Goal: Information Seeking & Learning: Learn about a topic

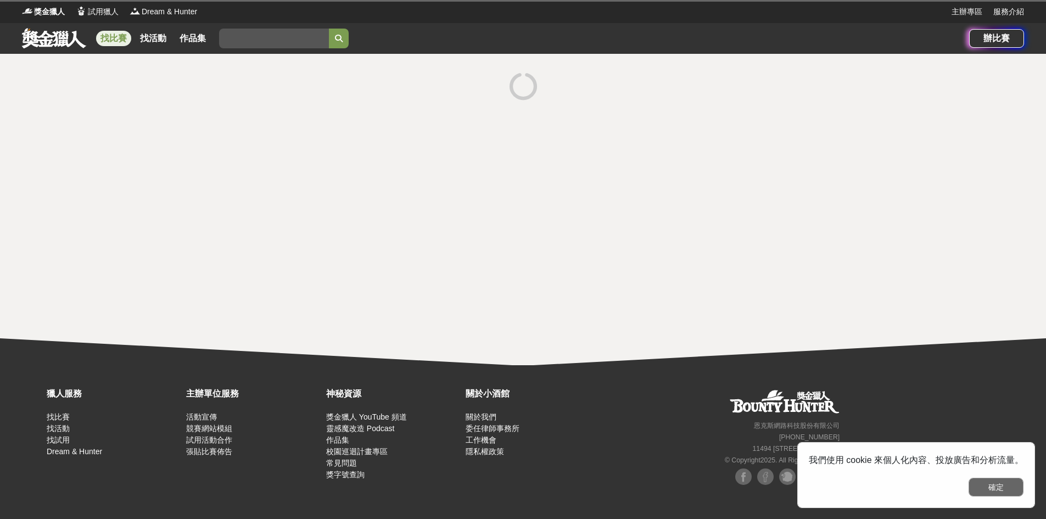
click at [992, 486] on button "確定" at bounding box center [996, 487] width 55 height 19
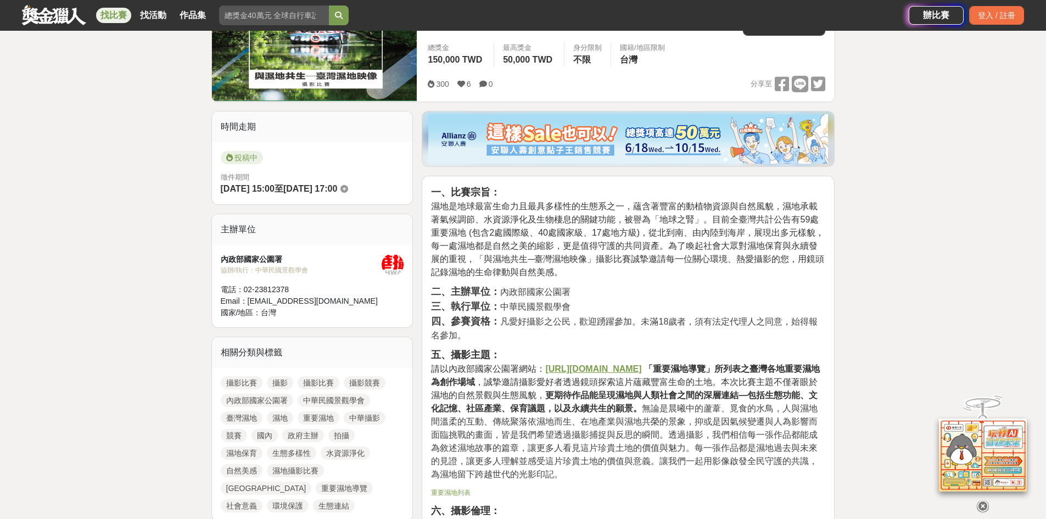
scroll to position [183, 0]
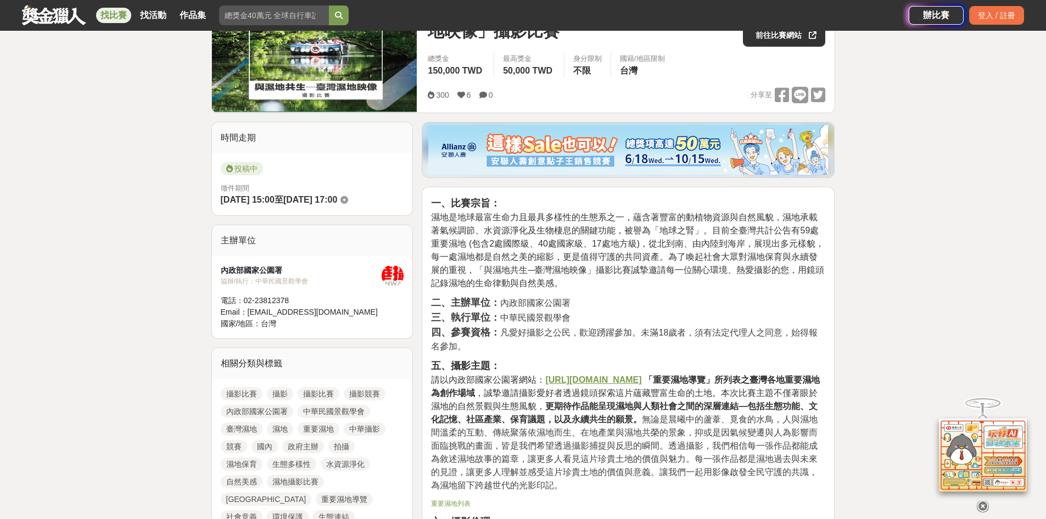
click at [638, 379] on u "https://www.nps.gov.tw/ch/wetland/wetguide" at bounding box center [593, 379] width 96 height 9
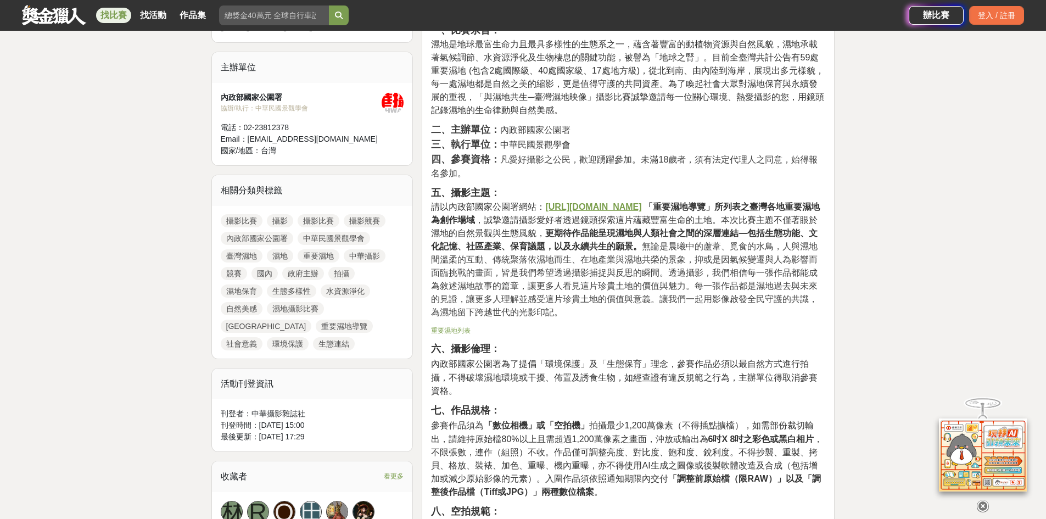
scroll to position [366, 0]
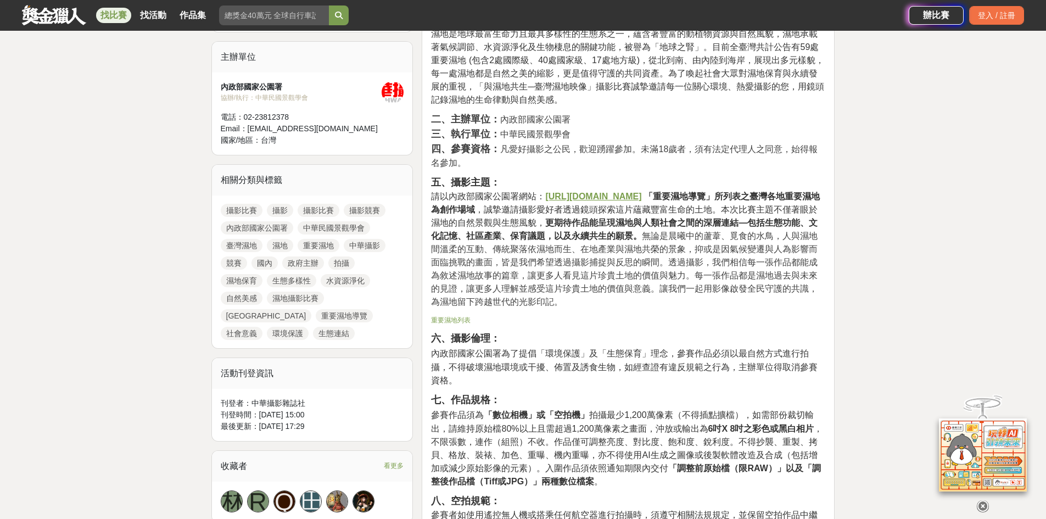
click at [455, 317] on span "重要濕地列表" at bounding box center [451, 320] width 40 height 8
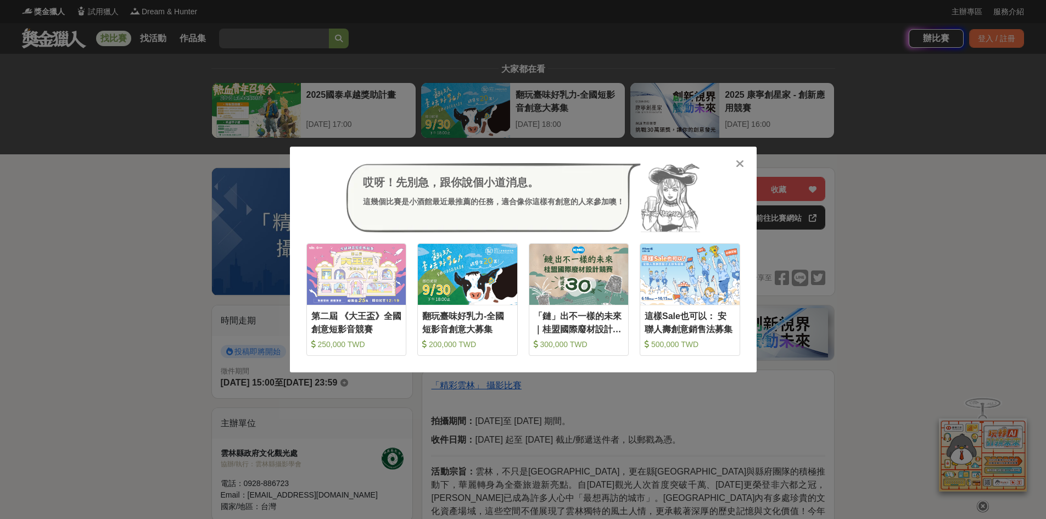
click at [743, 160] on icon at bounding box center [740, 163] width 8 height 11
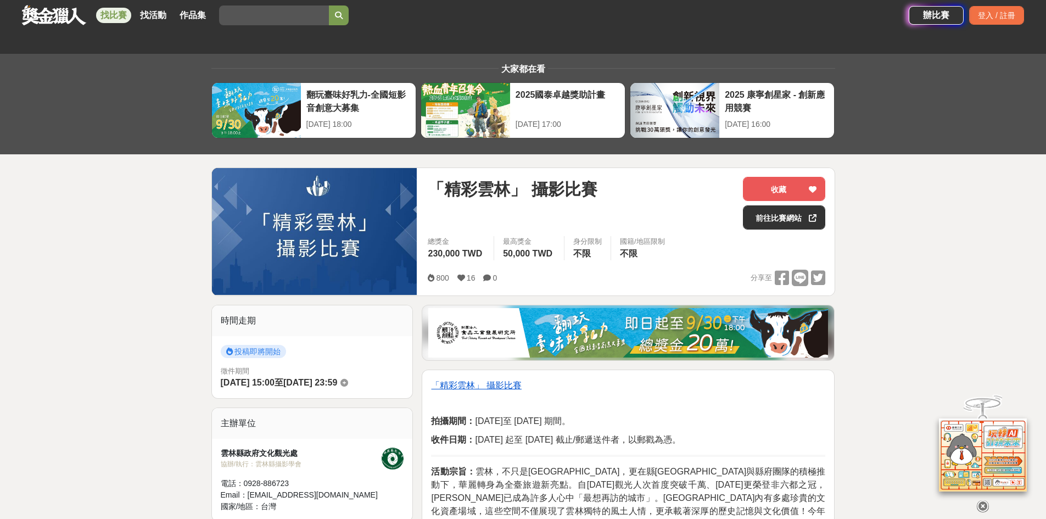
scroll to position [366, 0]
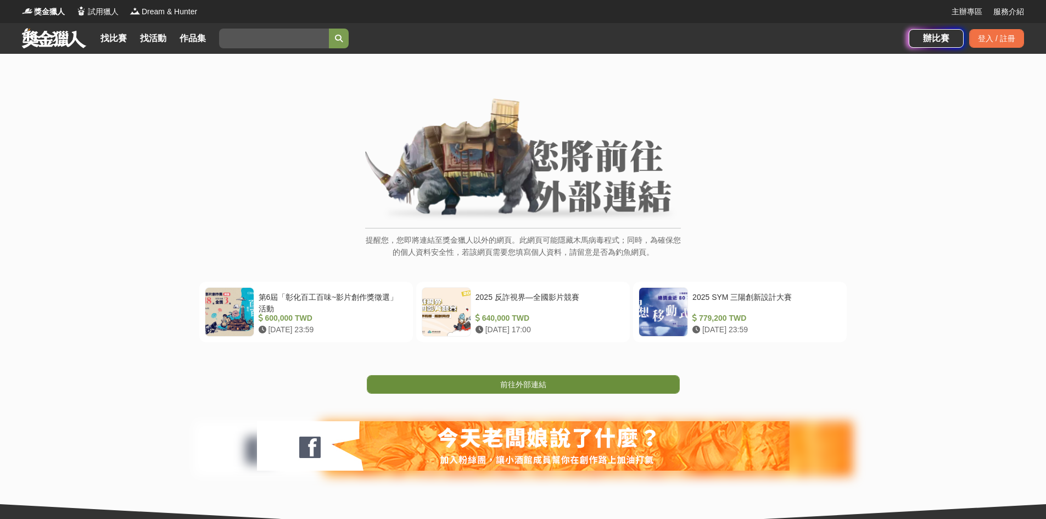
click at [495, 383] on link "前往外部連結" at bounding box center [523, 384] width 313 height 19
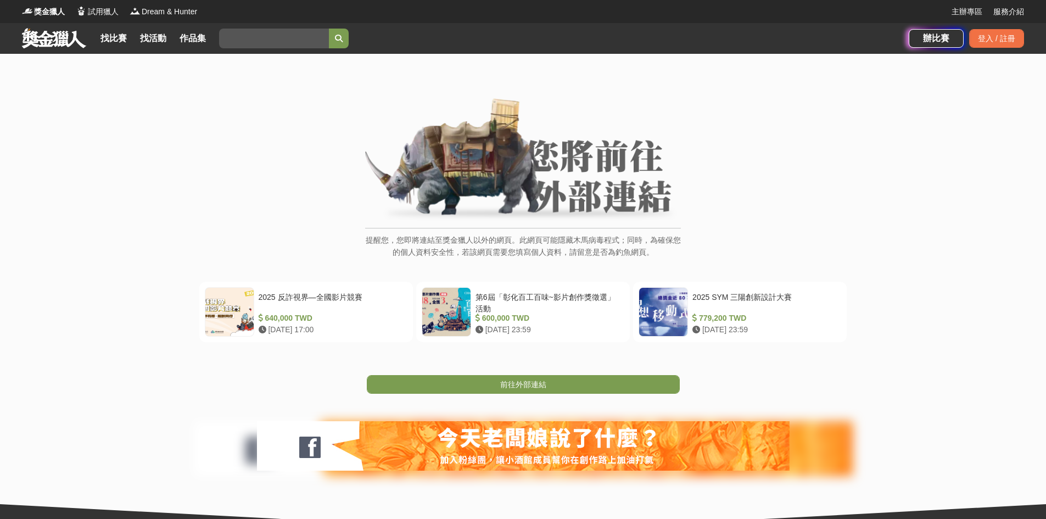
click at [539, 380] on span "前往外部連結" at bounding box center [523, 384] width 46 height 9
